Goal: Task Accomplishment & Management: Complete application form

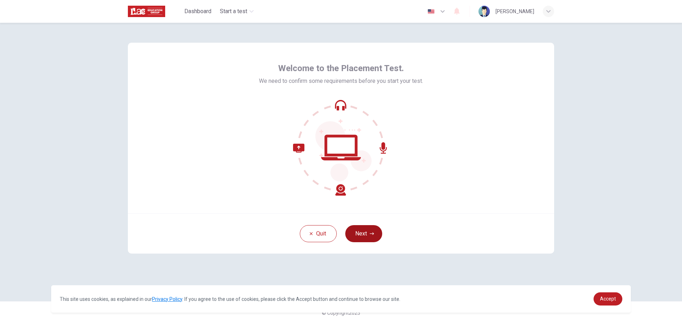
click at [362, 232] on button "Next" at bounding box center [363, 233] width 37 height 17
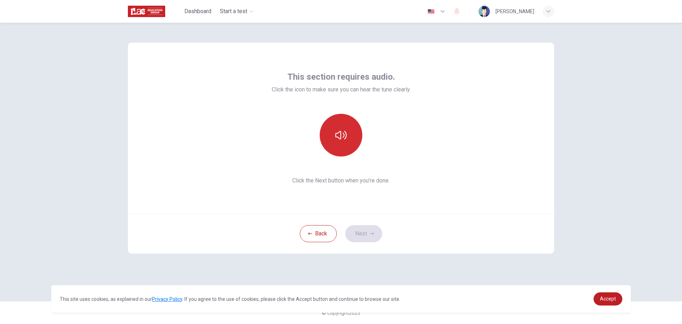
click at [343, 120] on button "button" at bounding box center [341, 135] width 43 height 43
click at [345, 129] on button "button" at bounding box center [341, 135] width 43 height 43
click at [341, 137] on icon "button" at bounding box center [340, 134] width 11 height 11
click at [373, 230] on button "Next" at bounding box center [363, 233] width 37 height 17
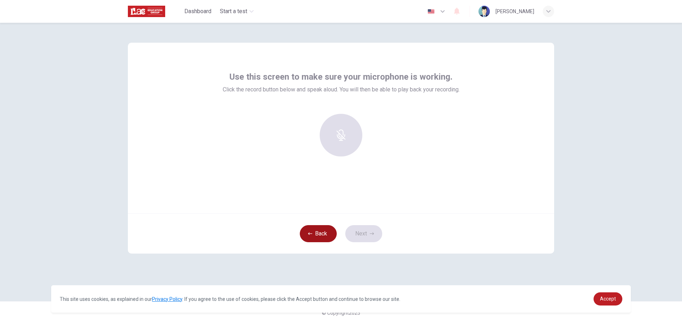
click at [322, 238] on button "Back" at bounding box center [318, 233] width 37 height 17
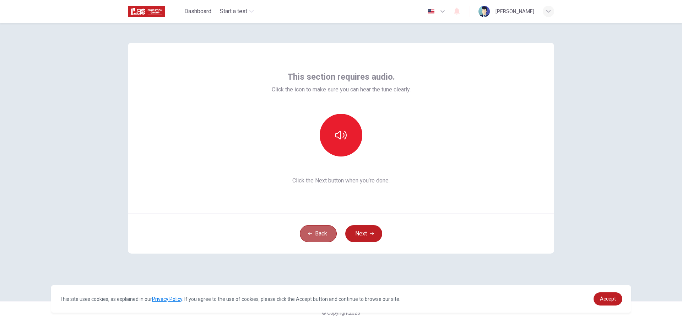
click at [322, 238] on button "Back" at bounding box center [318, 233] width 37 height 17
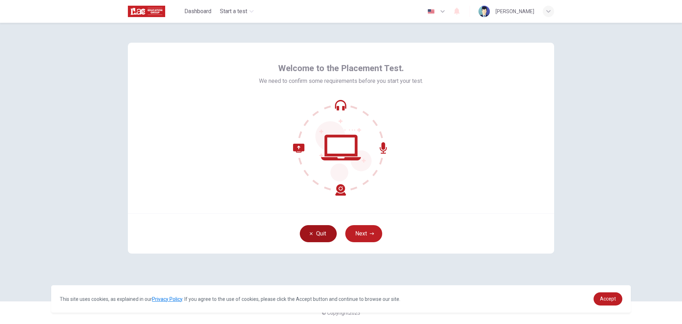
click at [322, 238] on button "Quit" at bounding box center [318, 233] width 37 height 17
